Goal: Task Accomplishment & Management: Manage account settings

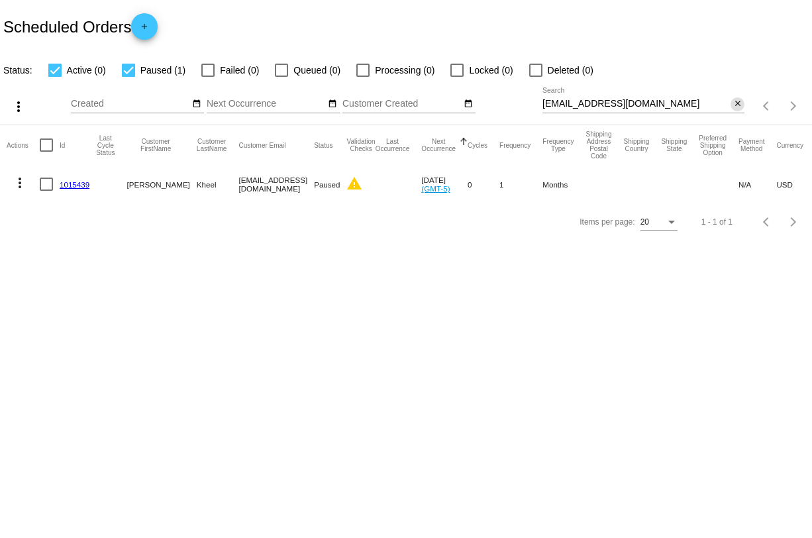
click at [741, 103] on mat-icon "close" at bounding box center [737, 104] width 9 height 11
click at [741, 103] on mat-icon "search" at bounding box center [736, 106] width 16 height 21
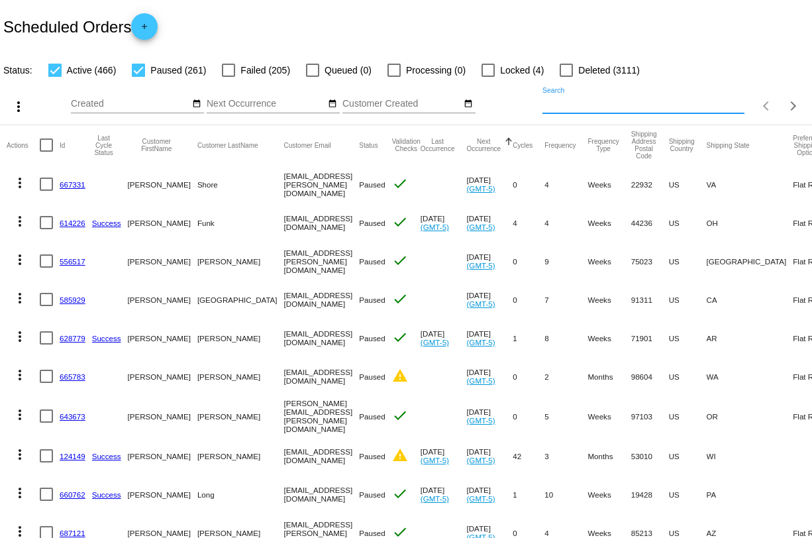
click at [594, 99] on input "Search" at bounding box center [643, 104] width 202 height 11
paste input "[EMAIL_ADDRESS][DOMAIN_NAME]"
type input "[EMAIL_ADDRESS][DOMAIN_NAME]"
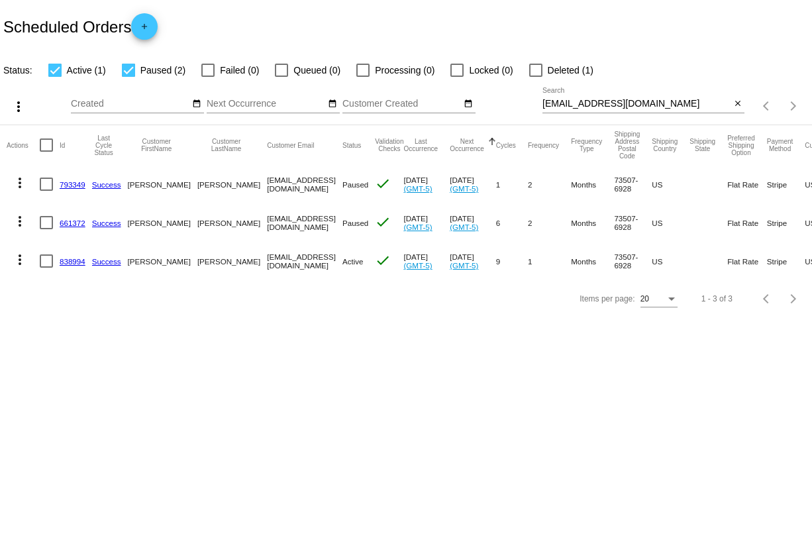
click at [64, 262] on link "838994" at bounding box center [73, 261] width 26 height 9
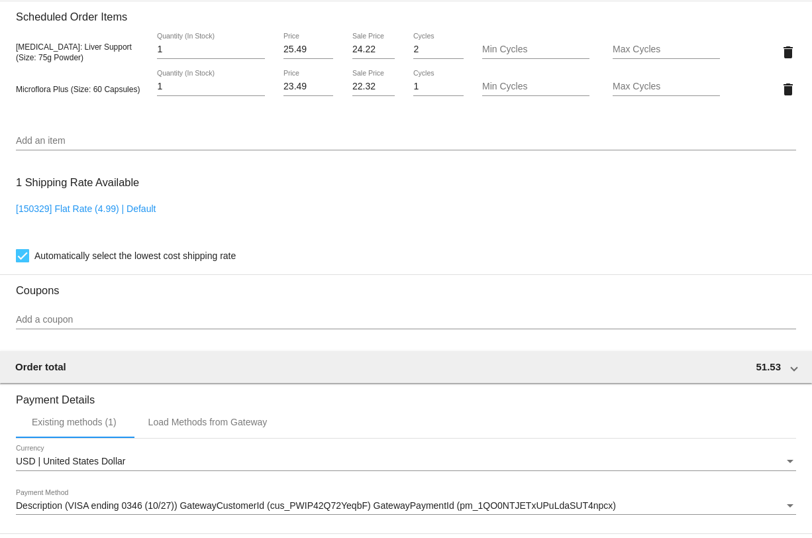
scroll to position [888, 0]
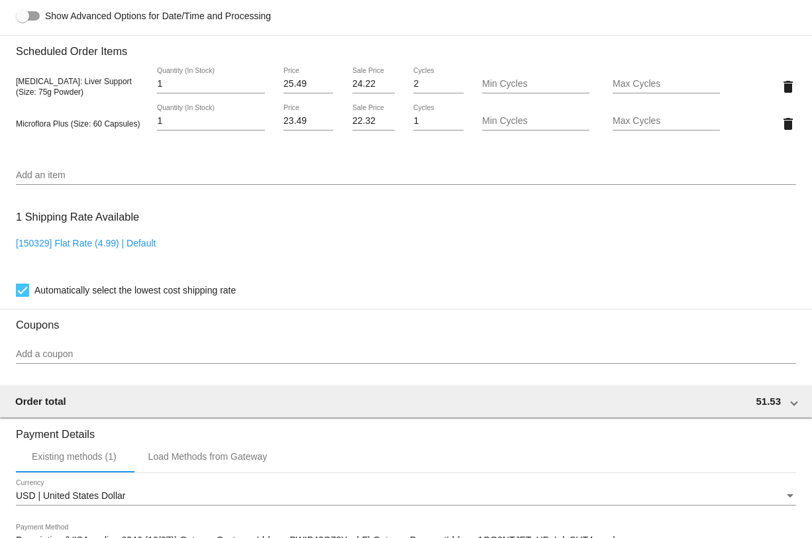
click at [285, 181] on input "Add an item" at bounding box center [406, 175] width 780 height 11
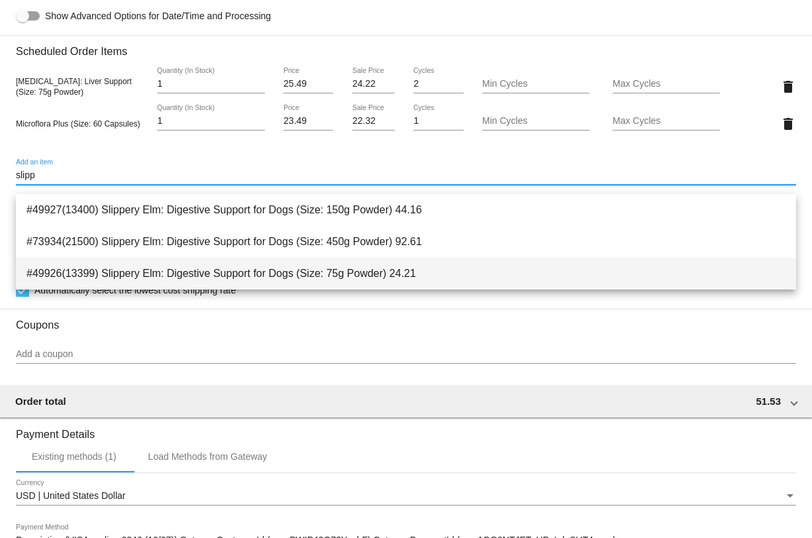
type input "slipp"
click at [308, 267] on span "#49926(13399) Slippery Elm: Digestive Support for Dogs (Size: 75g Powder) 24.21" at bounding box center [405, 274] width 759 height 32
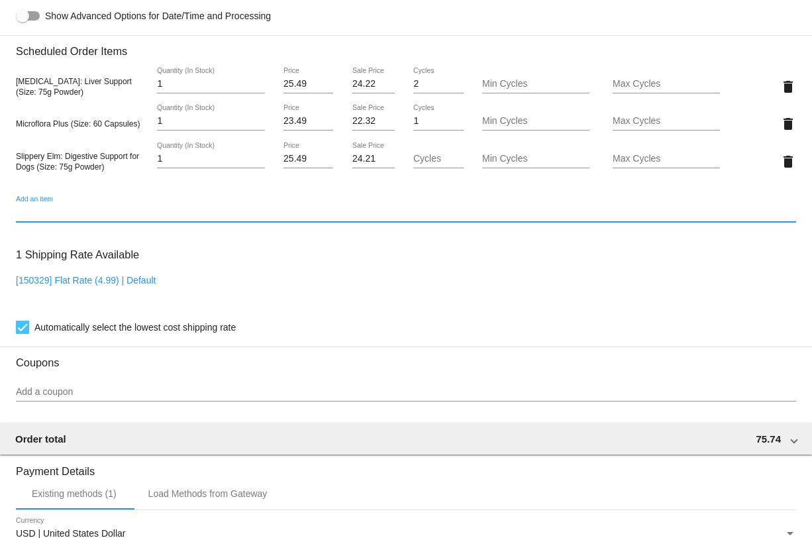
scroll to position [1154, 0]
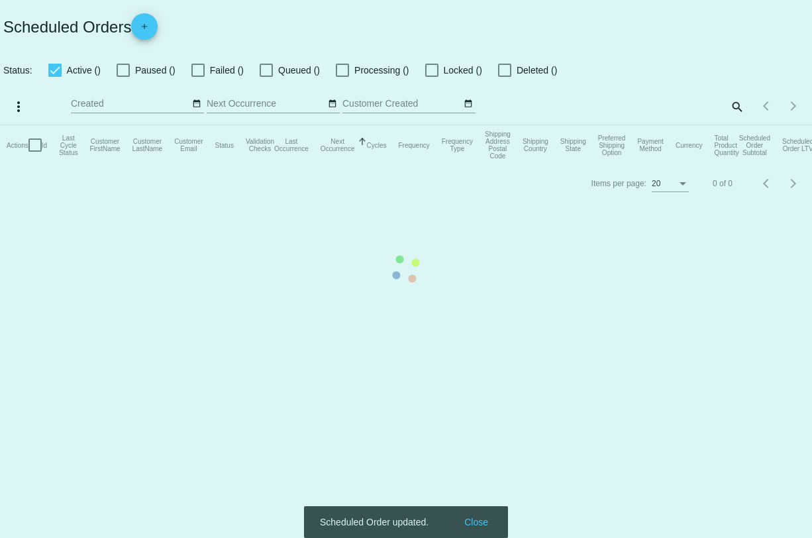
checkbox input "true"
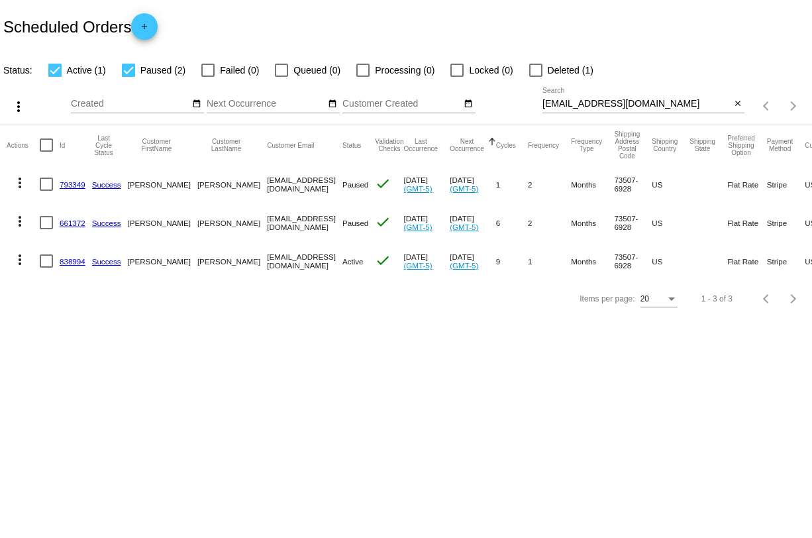
click at [68, 264] on link "838994" at bounding box center [73, 261] width 26 height 9
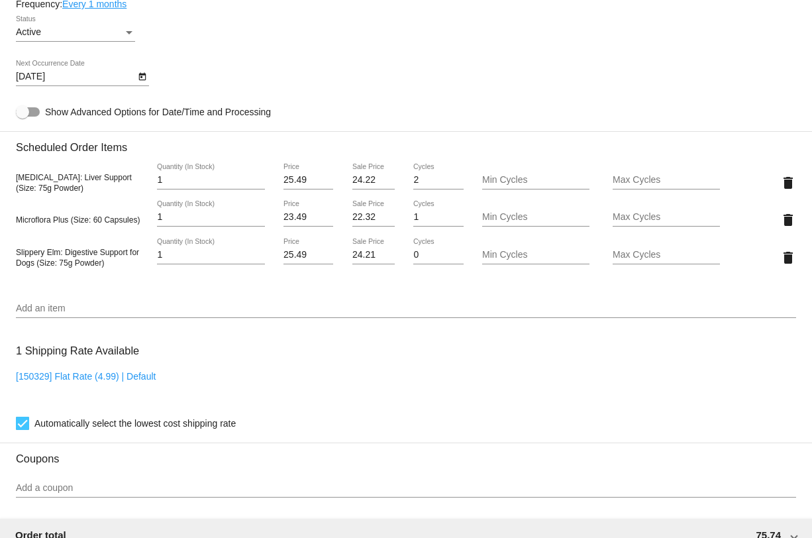
scroll to position [792, 0]
click at [779, 268] on div "delete" at bounding box center [763, 256] width 65 height 26
click at [788, 265] on mat-icon "delete" at bounding box center [788, 257] width 16 height 16
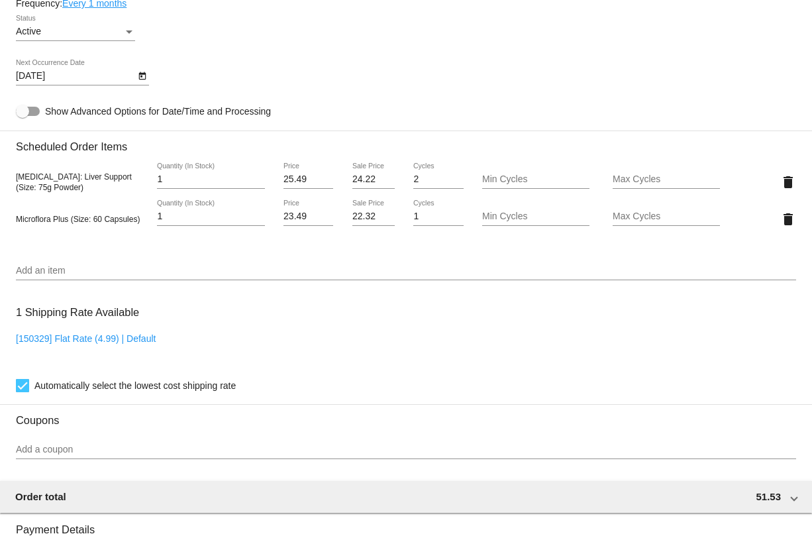
click at [270, 276] on input "Add an item" at bounding box center [406, 270] width 780 height 11
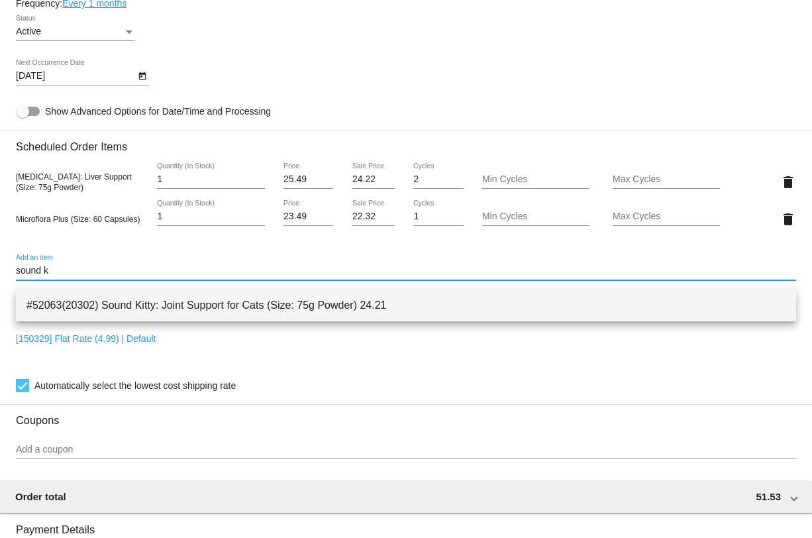
type input "sound k"
click at [276, 298] on span "#52063(20302) Sound Kitty: Joint Support for Cats (Size: 75g Powder) 24.21" at bounding box center [405, 305] width 759 height 32
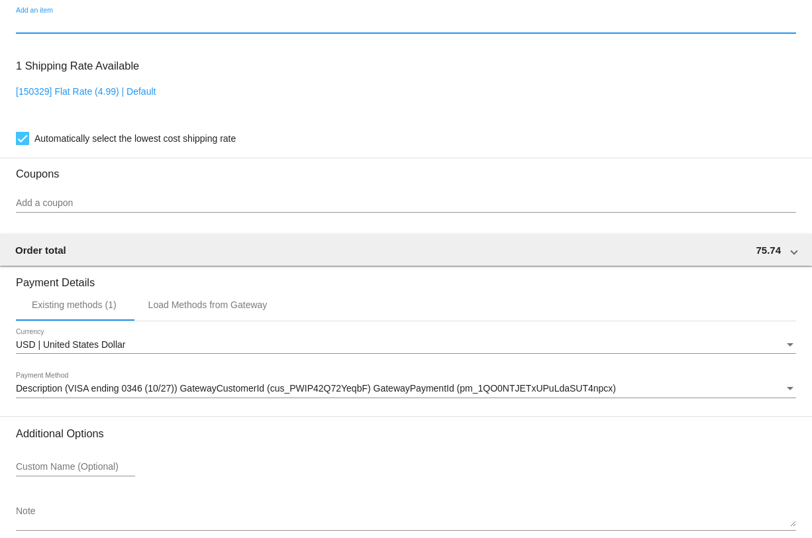
scroll to position [1154, 0]
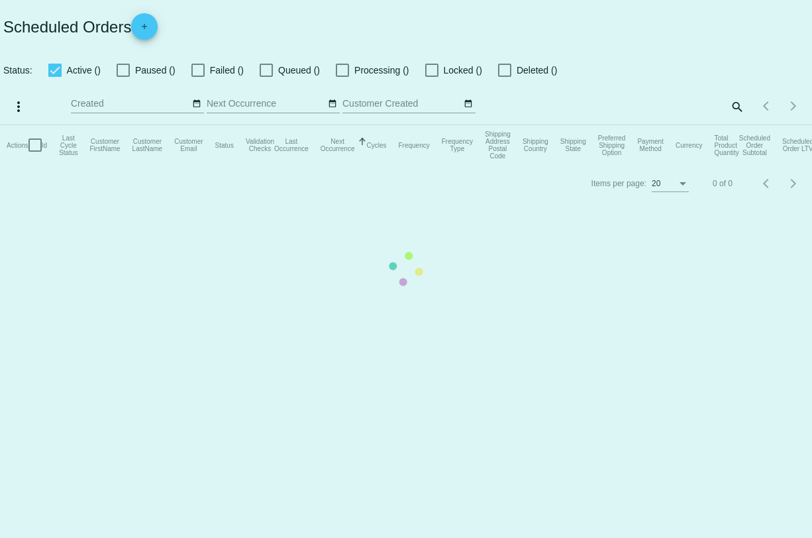
checkbox input "true"
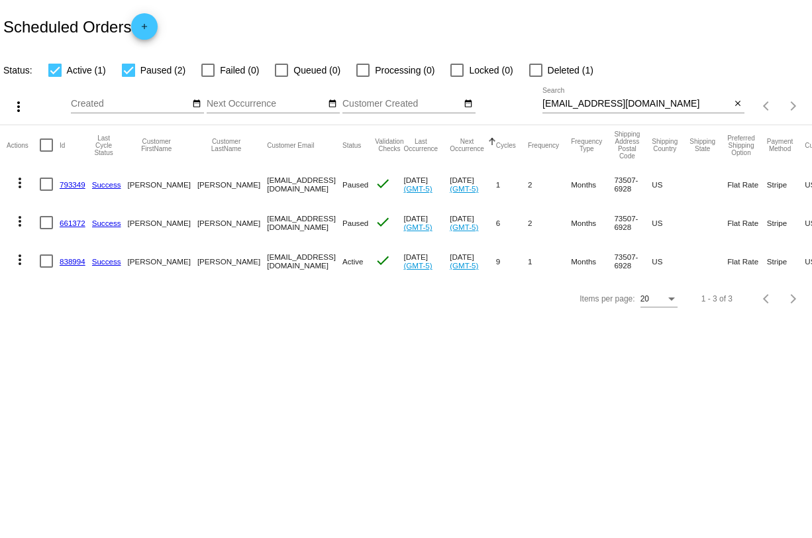
click at [64, 259] on link "838994" at bounding box center [73, 261] width 26 height 9
click at [71, 256] on mat-cell "838994" at bounding box center [76, 261] width 32 height 38
click at [71, 259] on link "838994" at bounding box center [73, 261] width 26 height 9
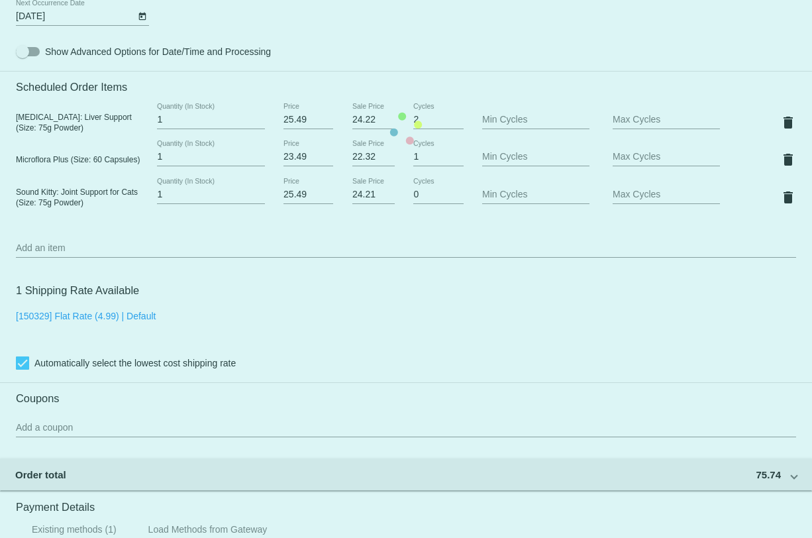
scroll to position [851, 0]
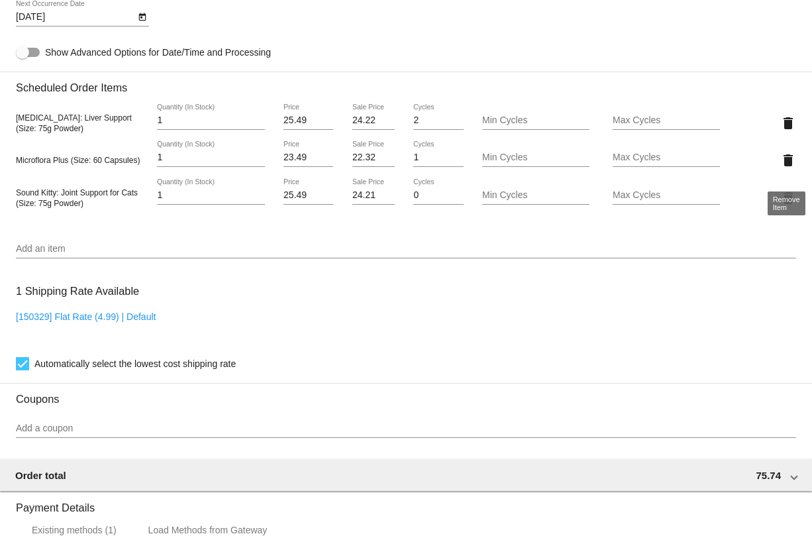
click at [793, 168] on mat-icon "delete" at bounding box center [788, 160] width 16 height 16
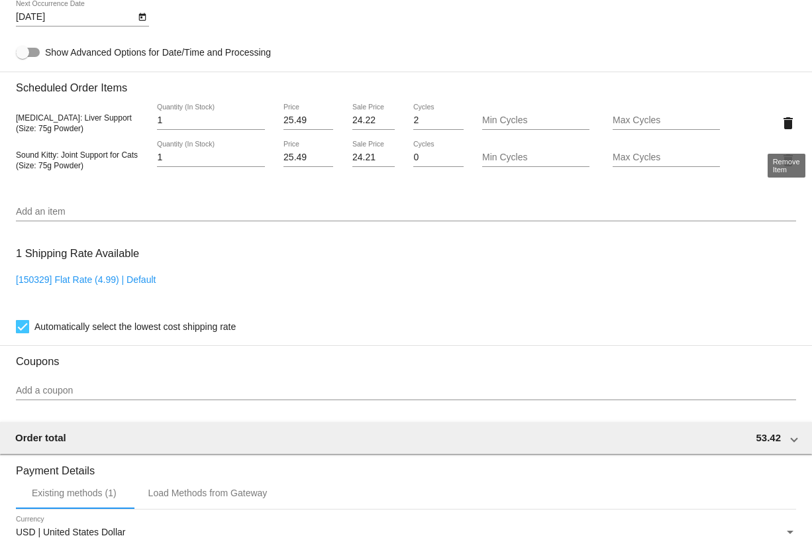
click at [789, 130] on mat-icon "delete" at bounding box center [788, 123] width 16 height 16
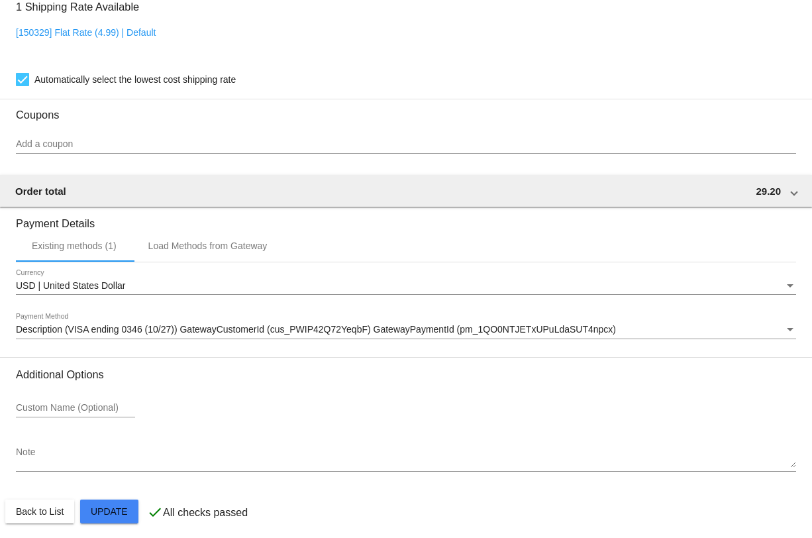
scroll to position [1078, 0]
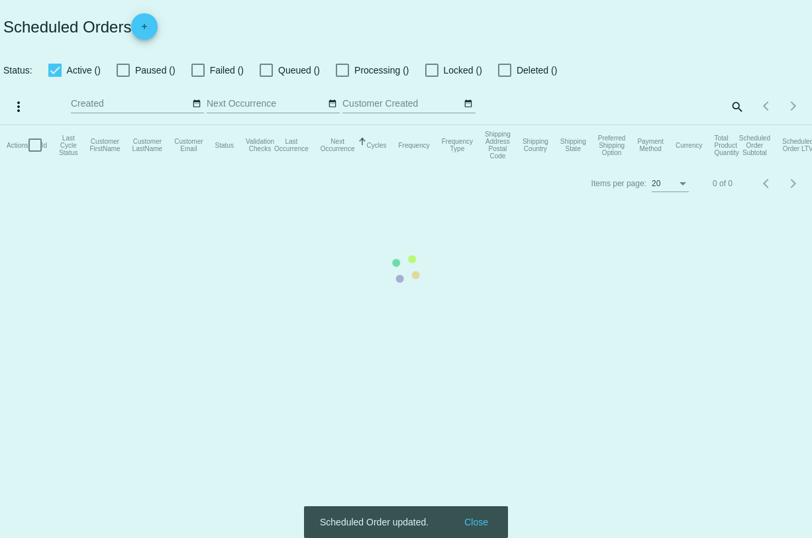
checkbox input "true"
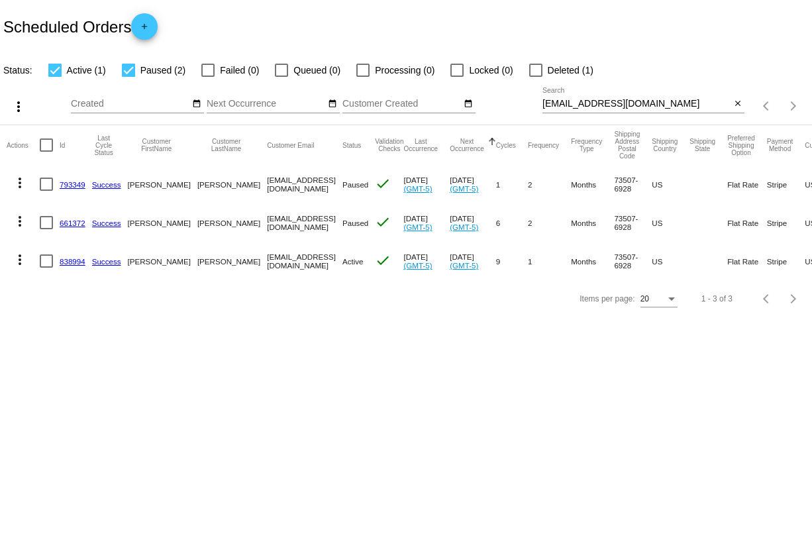
click at [68, 263] on link "838994" at bounding box center [73, 261] width 26 height 9
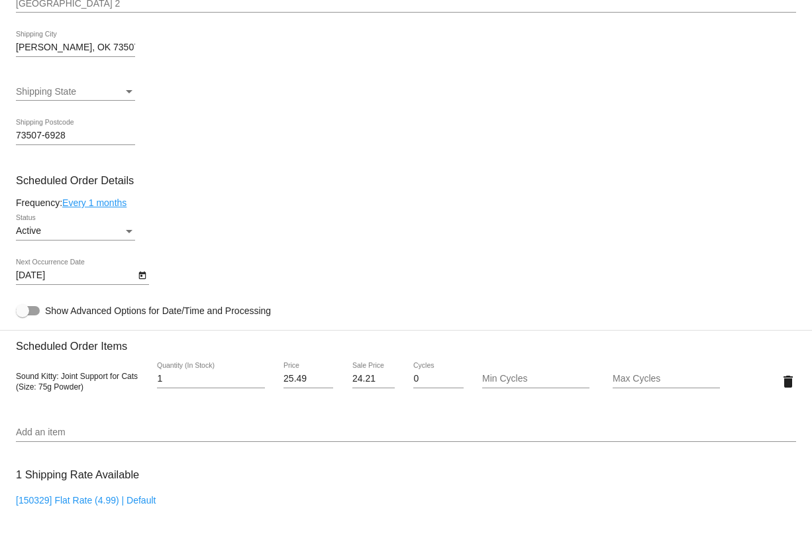
scroll to position [599, 0]
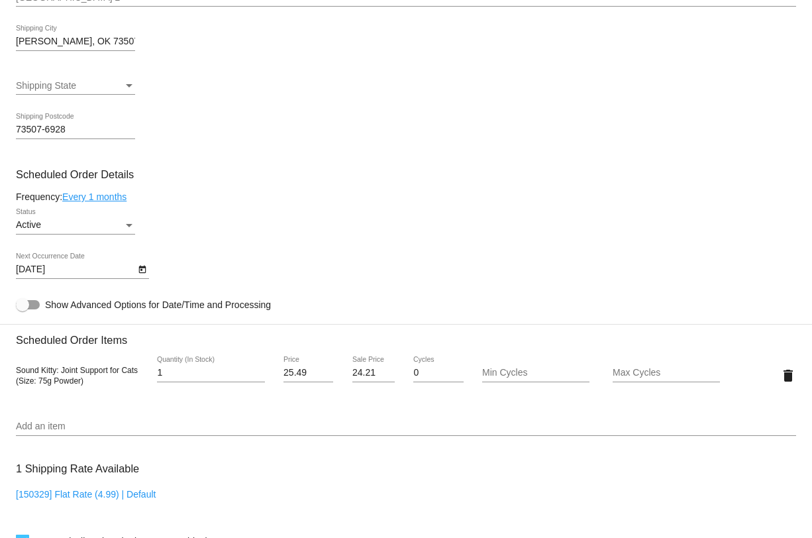
click at [117, 424] on div "Add an item" at bounding box center [406, 423] width 780 height 26
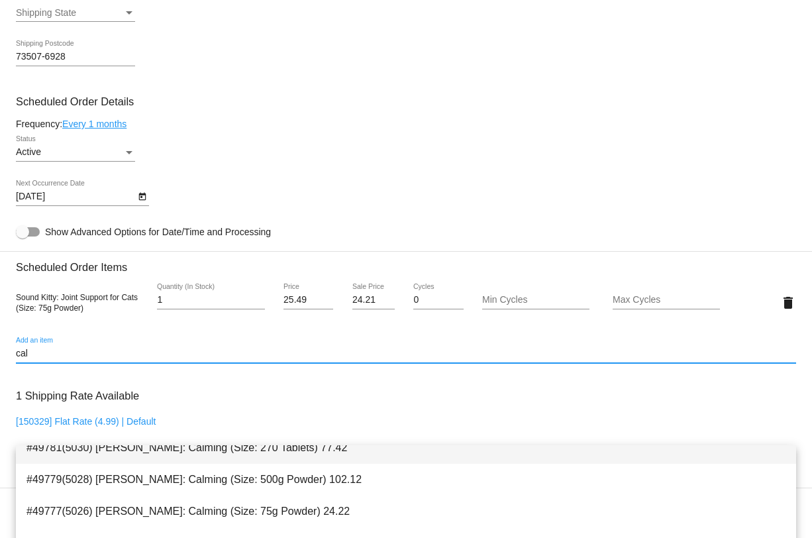
scroll to position [53, 0]
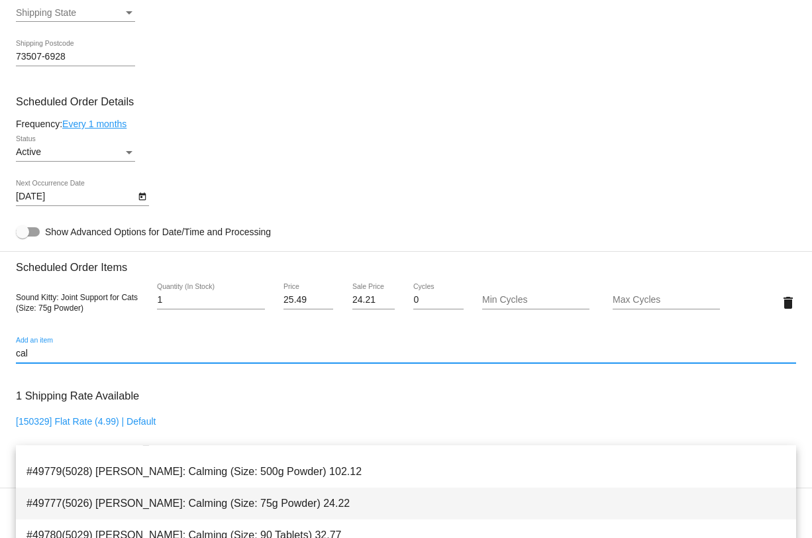
type input "cal"
click at [271, 502] on span "#49777(5026) [PERSON_NAME]: Calming (Size: 75g Powder) 24.22" at bounding box center [405, 503] width 759 height 32
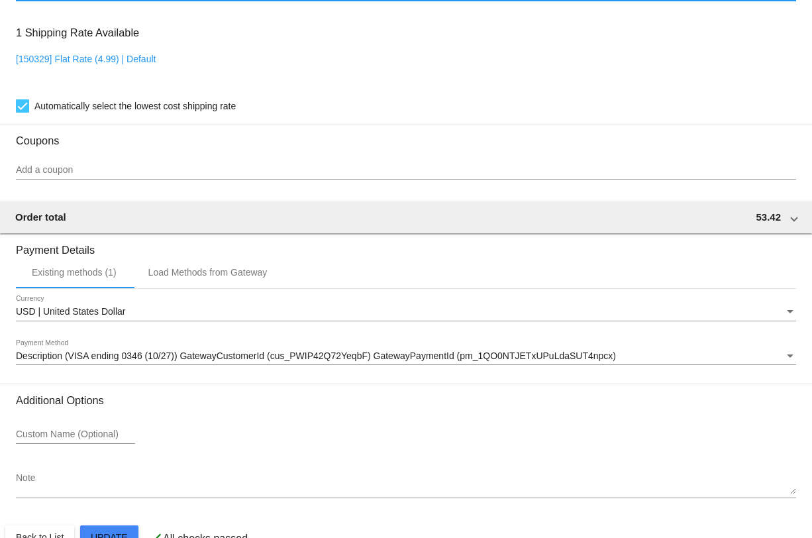
scroll to position [1116, 0]
